Goal: Transaction & Acquisition: Obtain resource

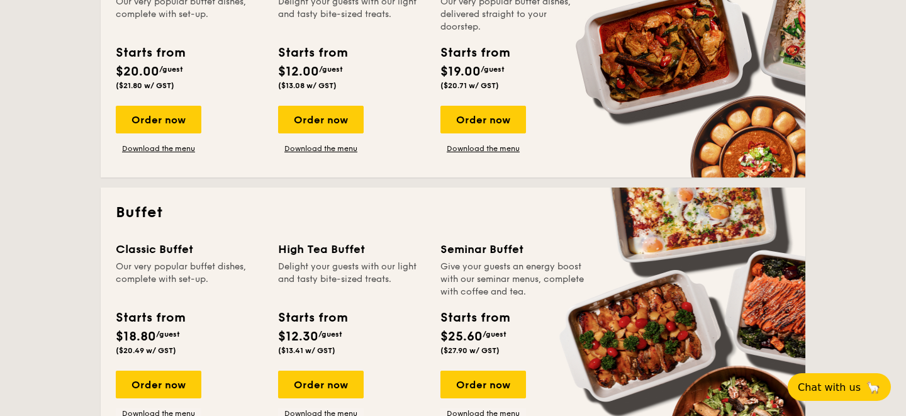
scroll to position [292, 0]
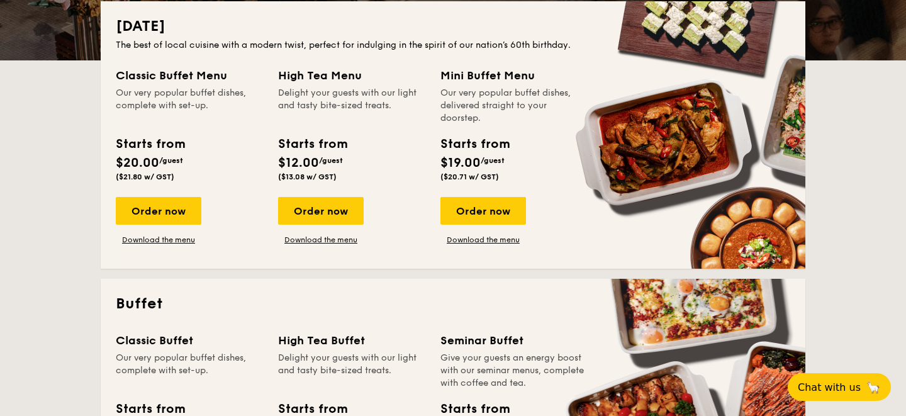
drag, startPoint x: 441, startPoint y: 69, endPoint x: 568, endPoint y: 69, distance: 127.1
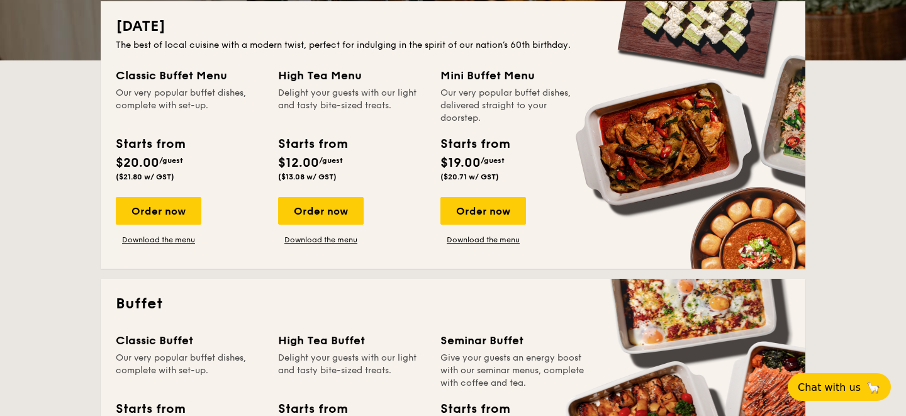
click at [568, 69] on div "Mini Buffet Menu" at bounding box center [513, 76] width 147 height 18
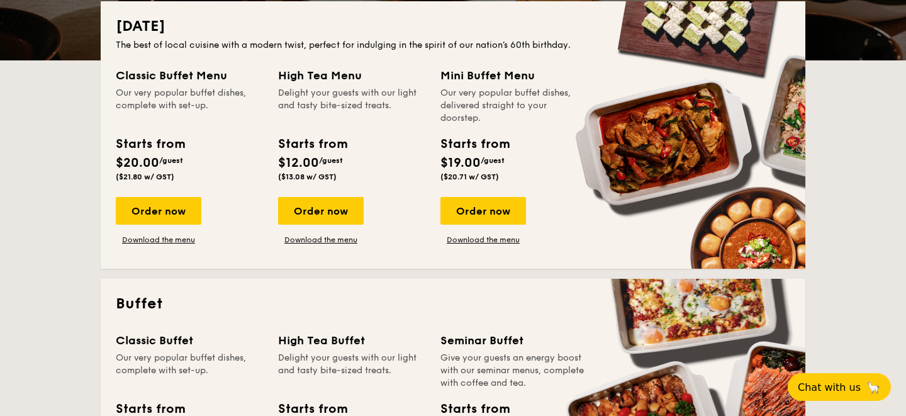
copy div "Mini Buffet Menu"
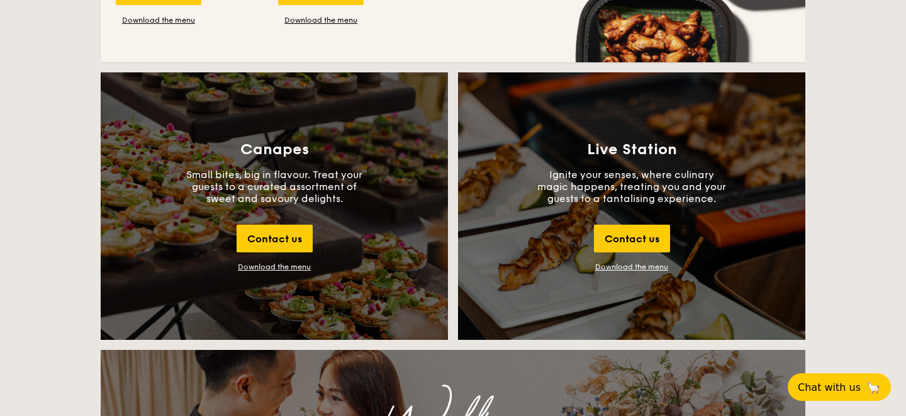
scroll to position [1060, 0]
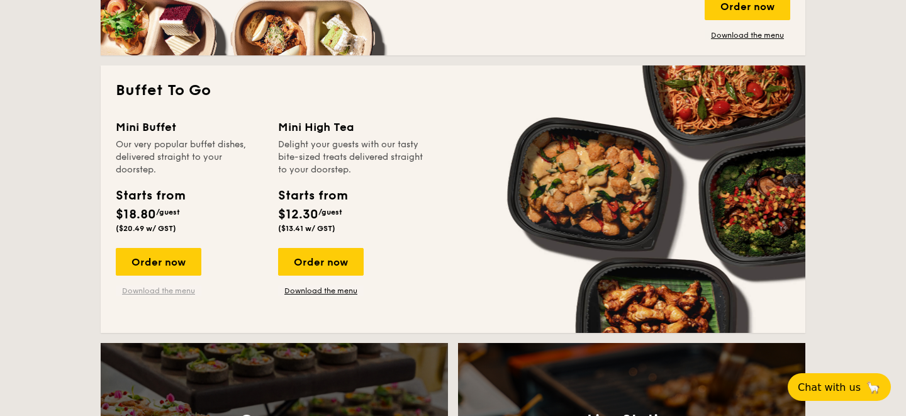
click at [162, 292] on link "Download the menu" at bounding box center [159, 291] width 86 height 10
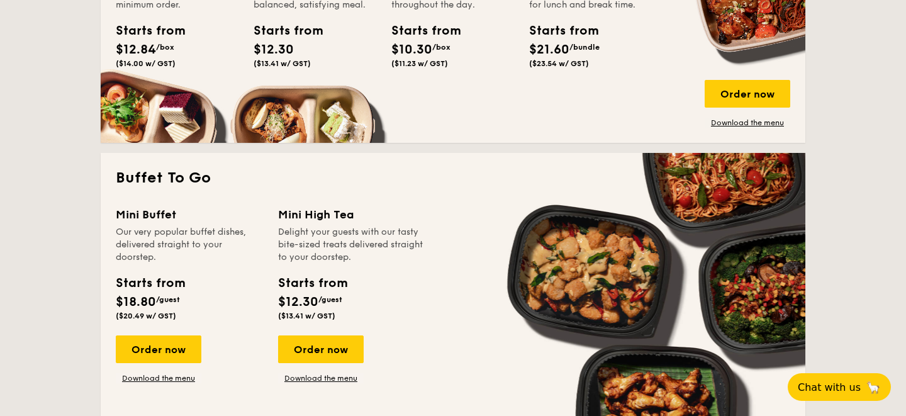
scroll to position [973, 0]
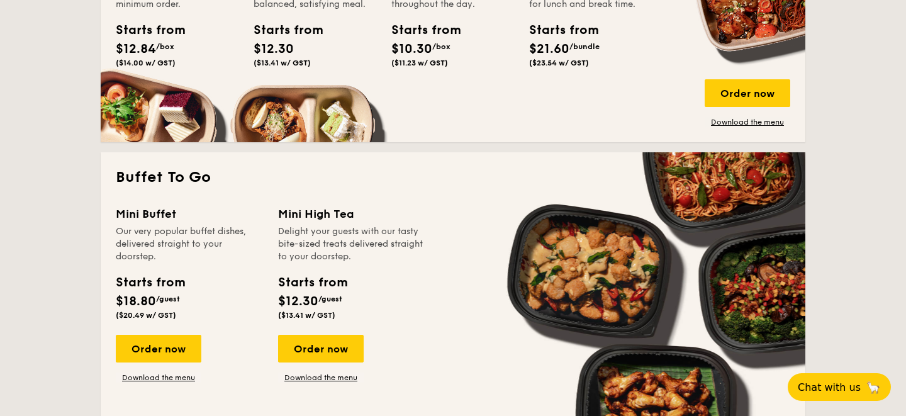
drag, startPoint x: 186, startPoint y: 210, endPoint x: 110, endPoint y: 208, distance: 76.2
click at [110, 208] on div "Buffet To Go Mini Buffet Our very popular buffet dishes, delivered straight to …" at bounding box center [453, 285] width 705 height 267
copy div "Mini Buffet"
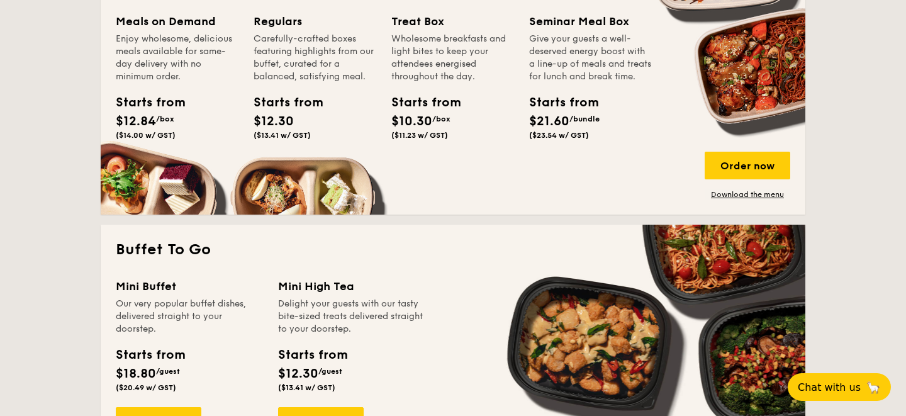
scroll to position [921, 0]
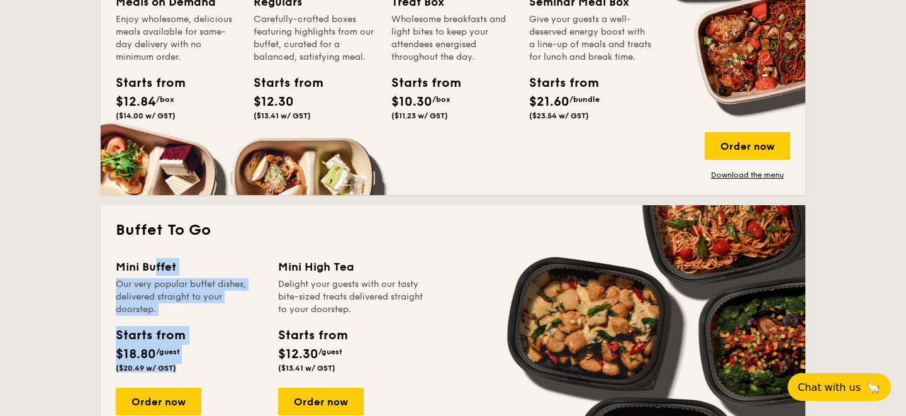
drag, startPoint x: 111, startPoint y: 325, endPoint x: 184, endPoint y: 381, distance: 92.4
click at [184, 382] on div "Buffet To Go Mini Buffet Our very popular buffet dishes, delivered straight to …" at bounding box center [453, 338] width 705 height 267
click at [184, 381] on div "Mini Buffet Our very popular buffet dishes, delivered straight to your doorstep…" at bounding box center [197, 346] width 162 height 177
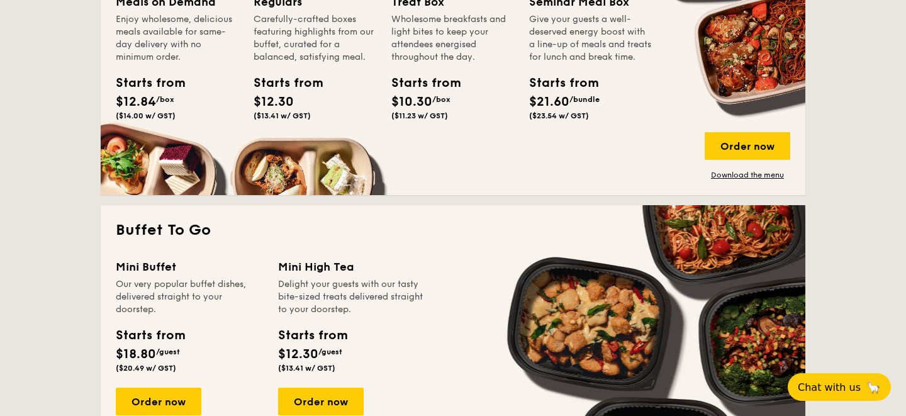
drag, startPoint x: 199, startPoint y: 356, endPoint x: 180, endPoint y: 360, distance: 19.9
click at [180, 360] on div "Starts from $18.80 /guest ($20.49 w/ GST)" at bounding box center [189, 352] width 157 height 52
click at [180, 375] on div "Starts from $18.80 /guest ($20.49 w/ GST)" at bounding box center [189, 352] width 157 height 52
drag, startPoint x: 182, startPoint y: 369, endPoint x: 113, endPoint y: 330, distance: 79.5
click at [113, 330] on div "Starts from $18.80 /guest ($20.49 w/ GST)" at bounding box center [150, 349] width 79 height 47
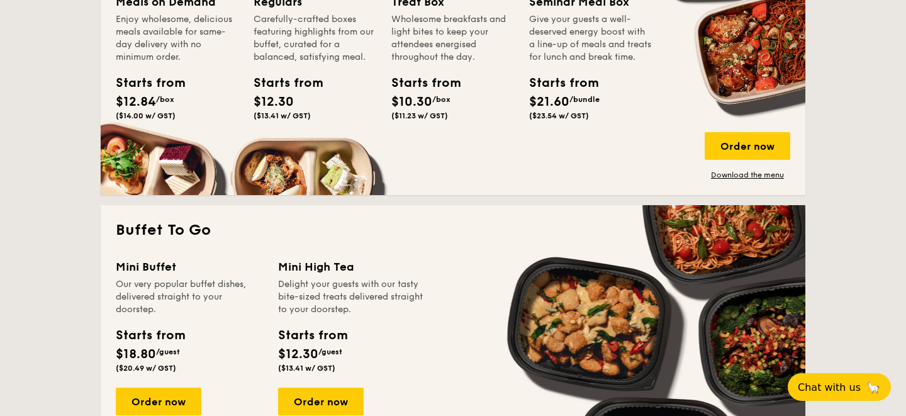
copy div "Starts from $18.80 /guest ($20.49 w/ GST)"
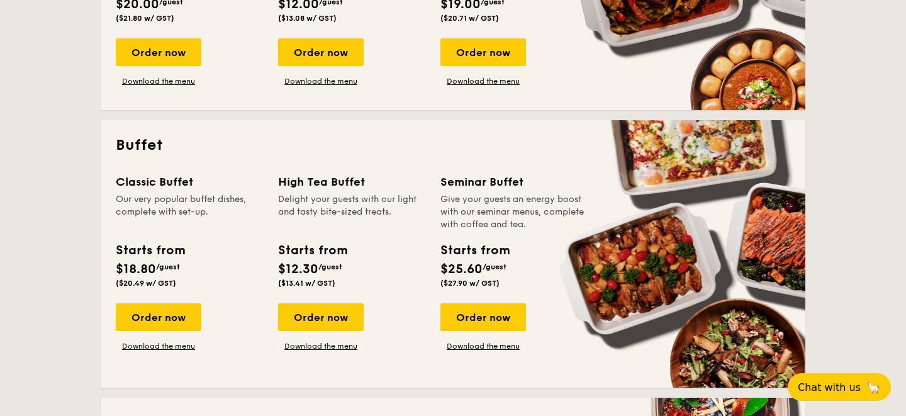
scroll to position [449, 0]
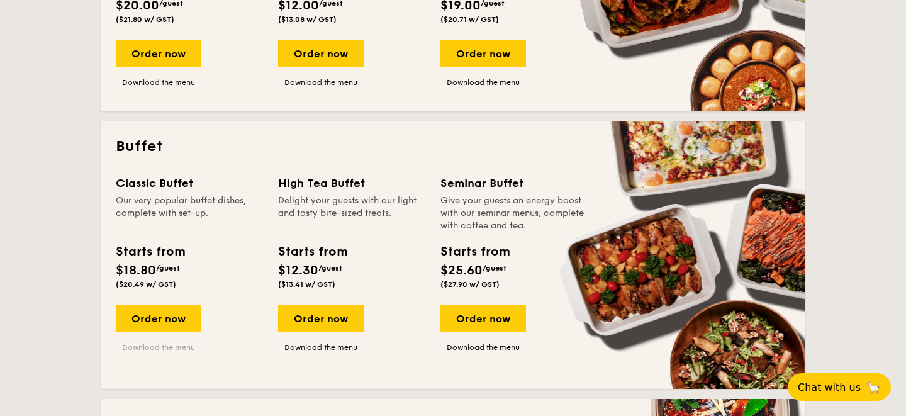
click at [164, 348] on link "Download the menu" at bounding box center [159, 347] width 86 height 10
drag, startPoint x: 183, startPoint y: 280, endPoint x: 113, endPoint y: 180, distance: 122.4
click at [113, 180] on div "Buffet Classic Buffet Our very popular buffet dishes, complete with set-up. Sta…" at bounding box center [453, 254] width 705 height 267
copy div "Classic Buffet Our very popular buffet dishes, complete with set-up. Starts fro…"
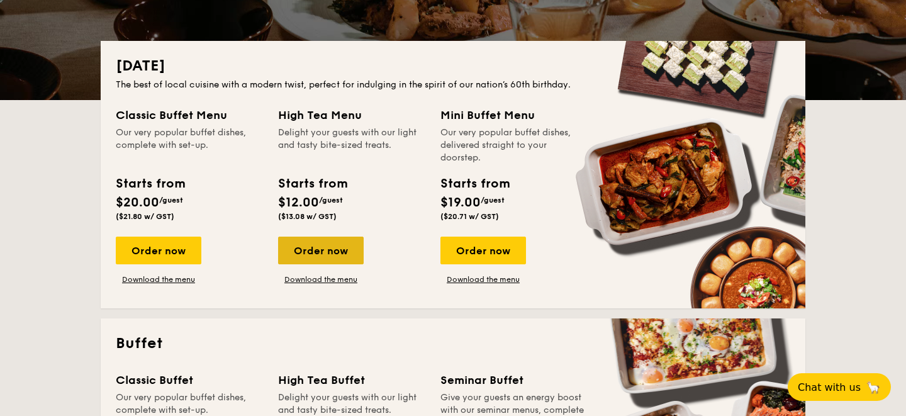
scroll to position [196, 0]
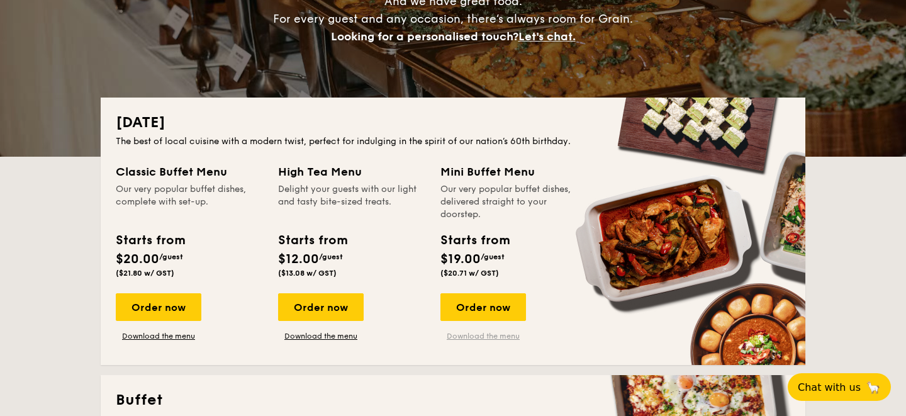
click at [472, 337] on link "Download the menu" at bounding box center [483, 336] width 86 height 10
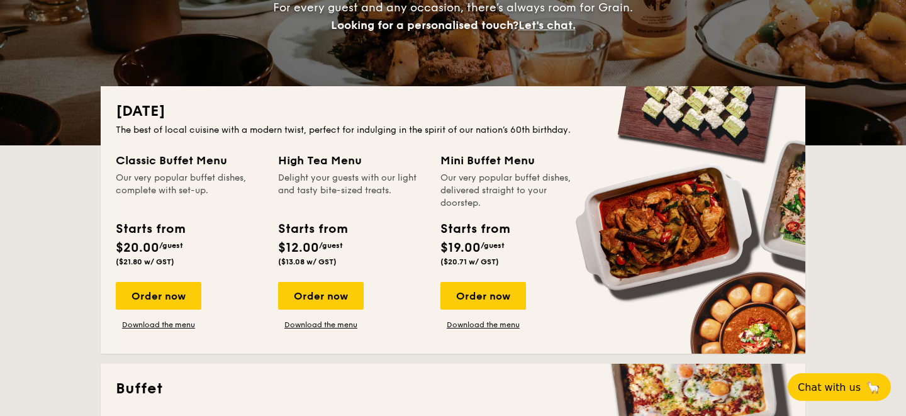
scroll to position [203, 0]
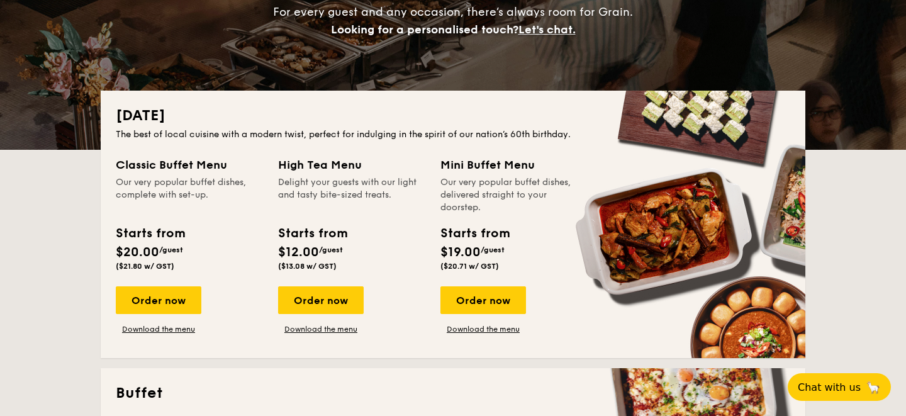
drag, startPoint x: 238, startPoint y: 164, endPoint x: 108, endPoint y: 160, distance: 131.0
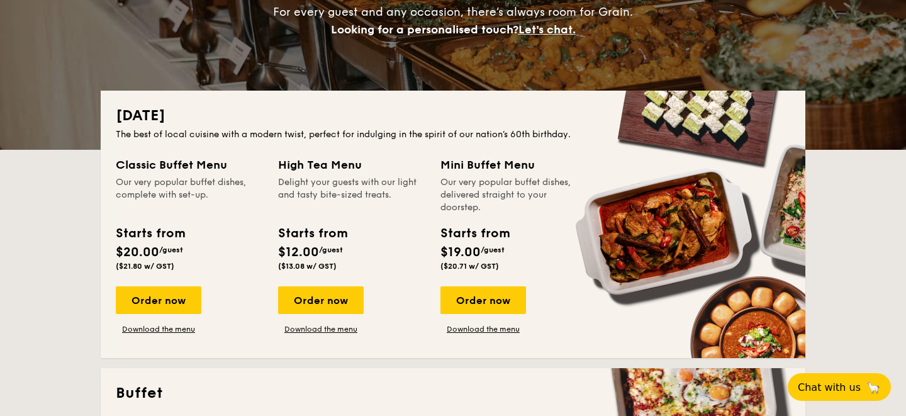
click at [108, 160] on div "[DATE] The best of local cuisine with a modern twist, perfect for indulging in …" at bounding box center [453, 224] width 705 height 267
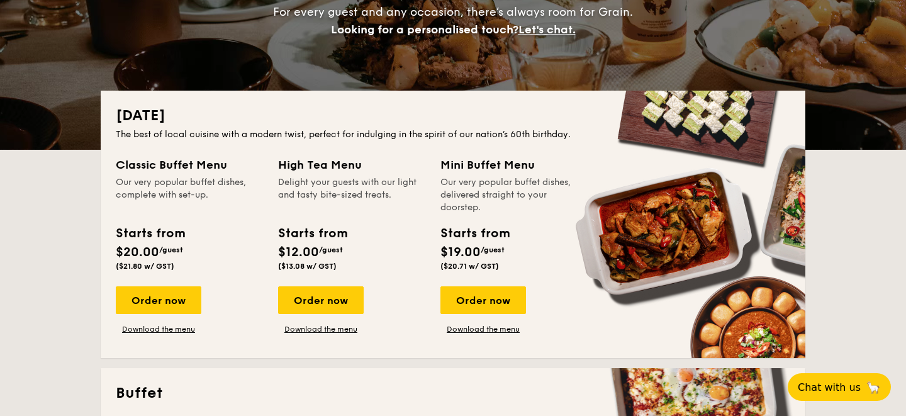
copy div "Classic Buffet Menu"
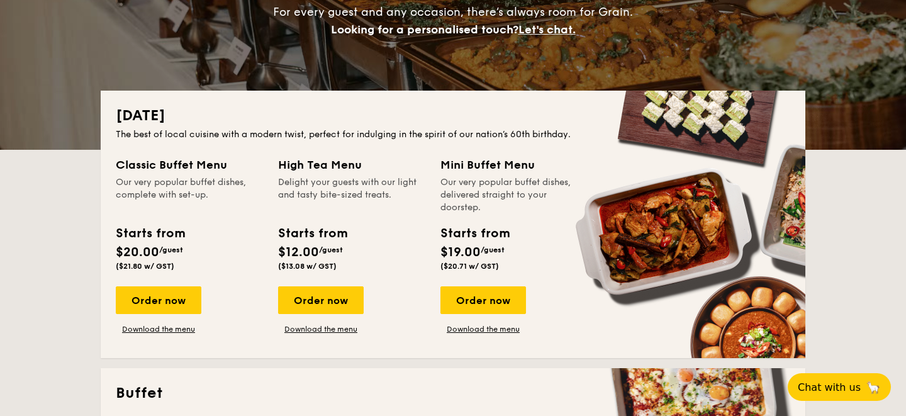
click at [448, 160] on div "Mini Buffet Menu" at bounding box center [513, 165] width 147 height 18
drag, startPoint x: 439, startPoint y: 160, endPoint x: 533, endPoint y: 159, distance: 94.4
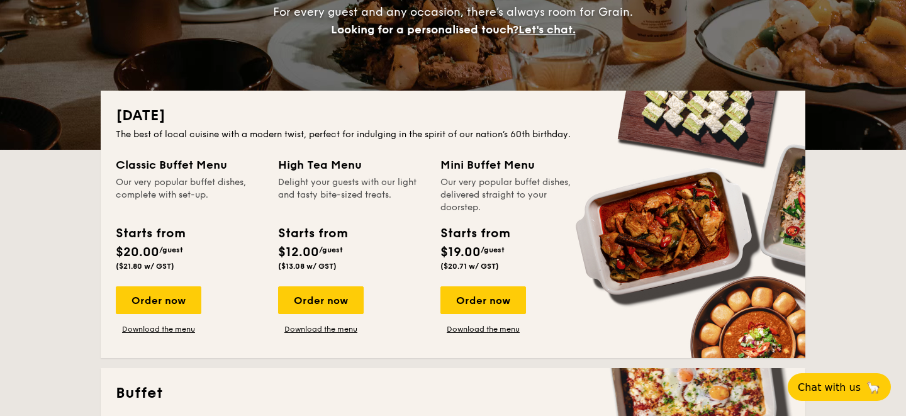
click at [534, 159] on div "Classic Buffet Menu Our very popular buffet dishes, complete with set-up. Start…" at bounding box center [453, 249] width 675 height 187
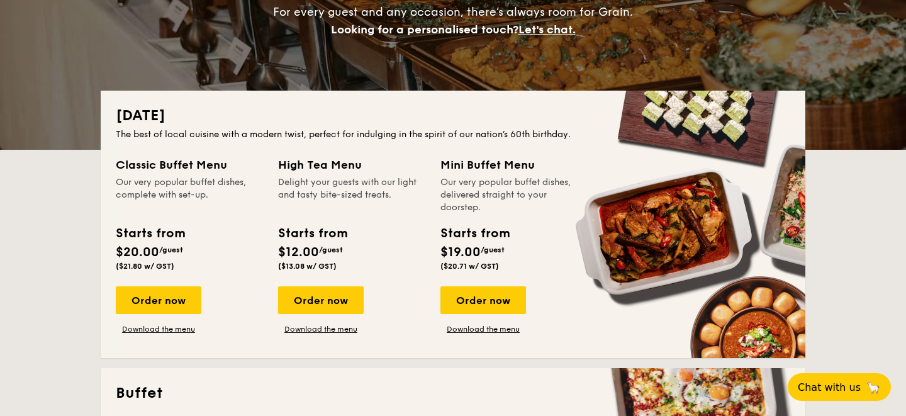
click at [533, 159] on div "Mini Buffet Menu" at bounding box center [513, 165] width 147 height 18
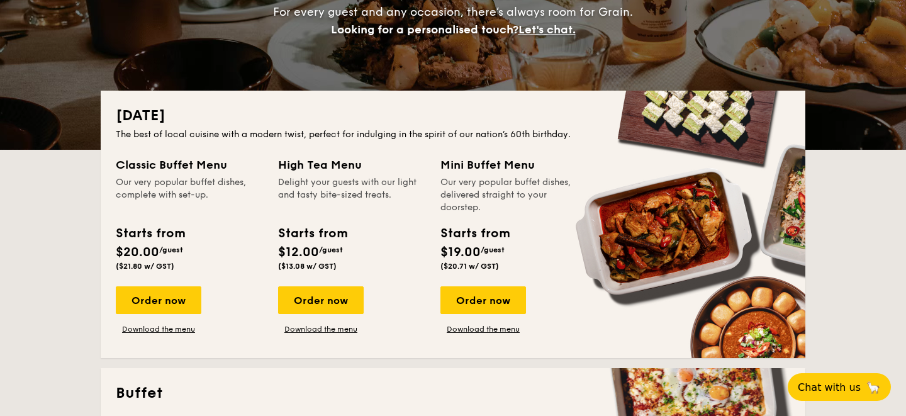
click at [533, 159] on div "Mini Buffet Menu" at bounding box center [513, 165] width 147 height 18
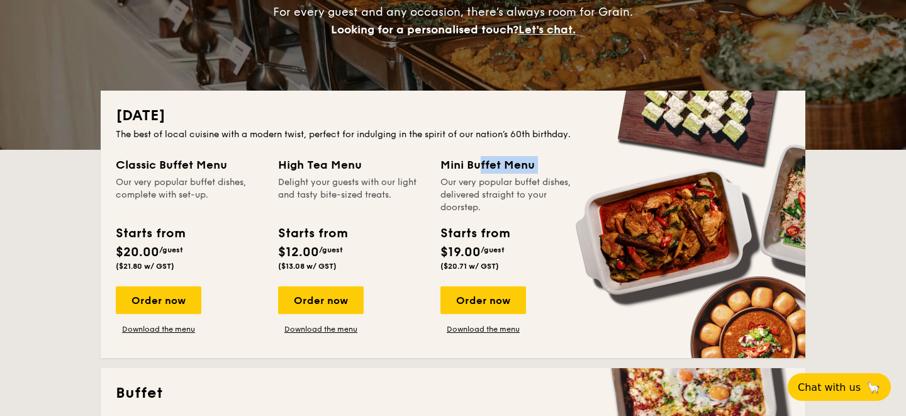
click at [533, 159] on div "Mini Buffet Menu" at bounding box center [513, 165] width 147 height 18
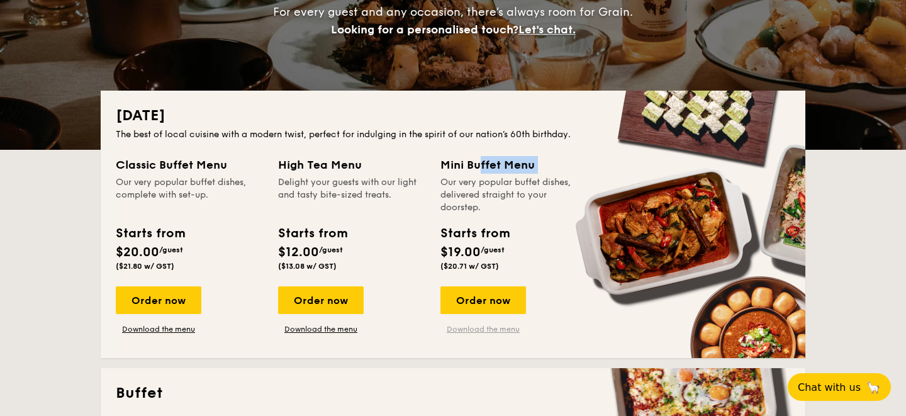
click at [490, 326] on link "Download the menu" at bounding box center [483, 329] width 86 height 10
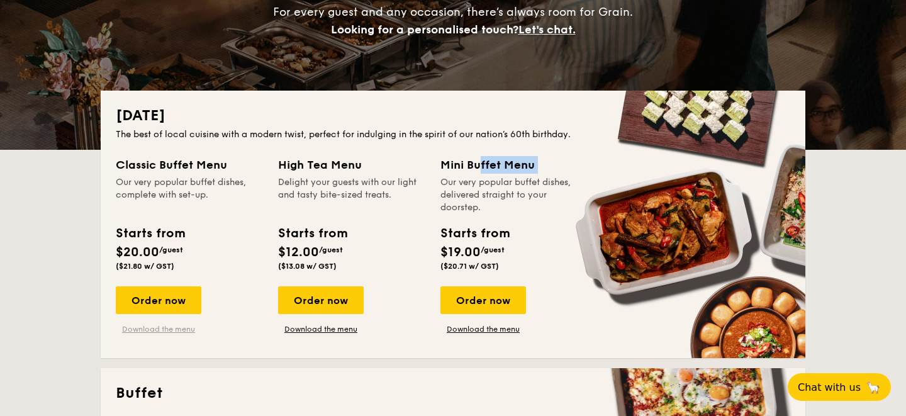
click at [160, 327] on link "Download the menu" at bounding box center [159, 329] width 86 height 10
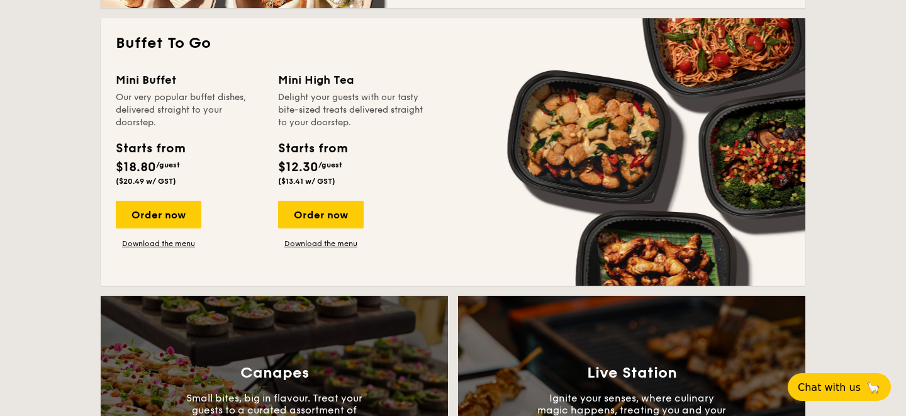
scroll to position [1168, 0]
